Goal: Find specific page/section

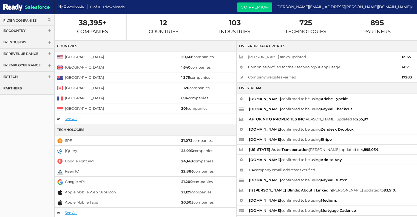
scroll to position [3, 0]
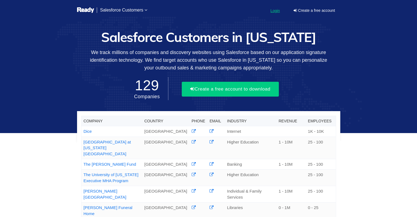
click at [279, 13] on div "Login" at bounding box center [274, 10] width 9 height 5
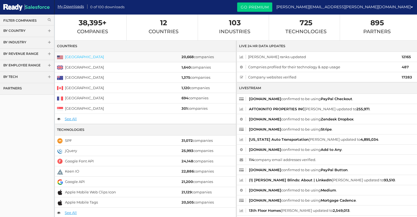
click at [82, 56] on link "[GEOGRAPHIC_DATA]" at bounding box center [84, 57] width 39 height 4
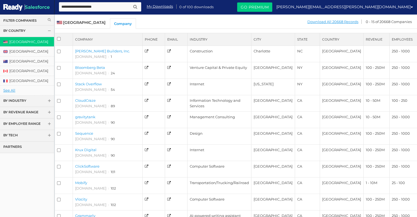
click at [87, 5] on input "text" at bounding box center [100, 6] width 82 height 9
type input "*"
type input "****"
click at [132, 4] on button "submit" at bounding box center [135, 7] width 7 height 7
